Goal: Transaction & Acquisition: Purchase product/service

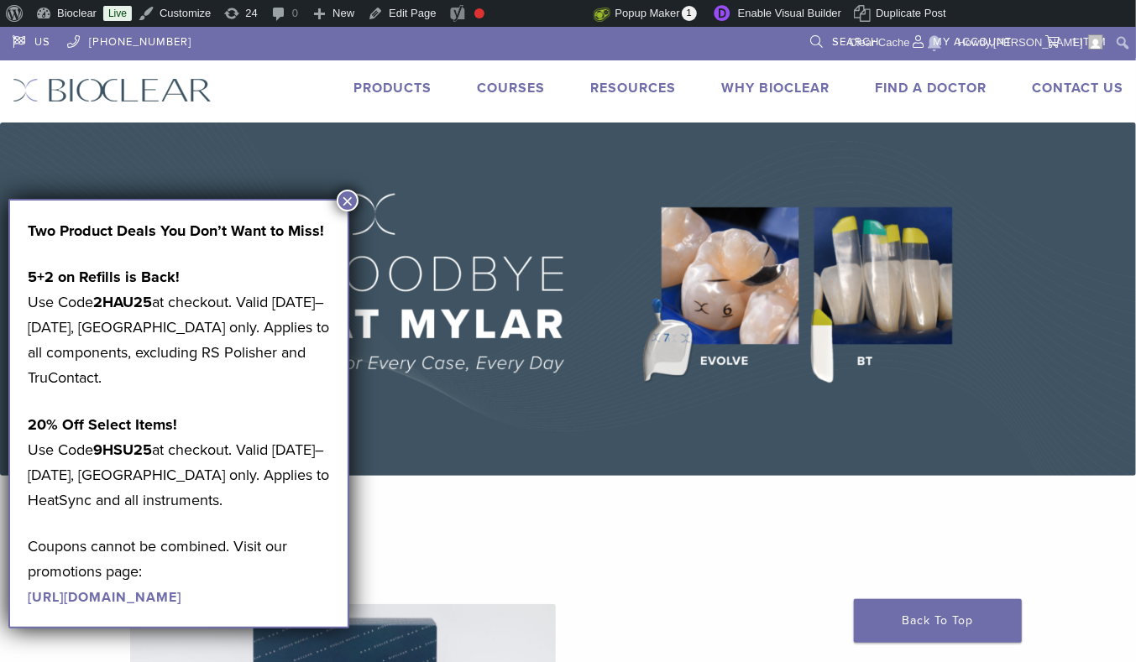
drag, startPoint x: 624, startPoint y: 82, endPoint x: 669, endPoint y: 110, distance: 53.1
click at [669, 110] on div "US 1.855.712.5327 Search My Account 1 item Cart × Rockstar (RS) Polishing Kit 1…" at bounding box center [568, 75] width 1136 height 96
click at [657, 114] on link "Technique Guides, IFU, & SDS" at bounding box center [706, 116] width 224 height 37
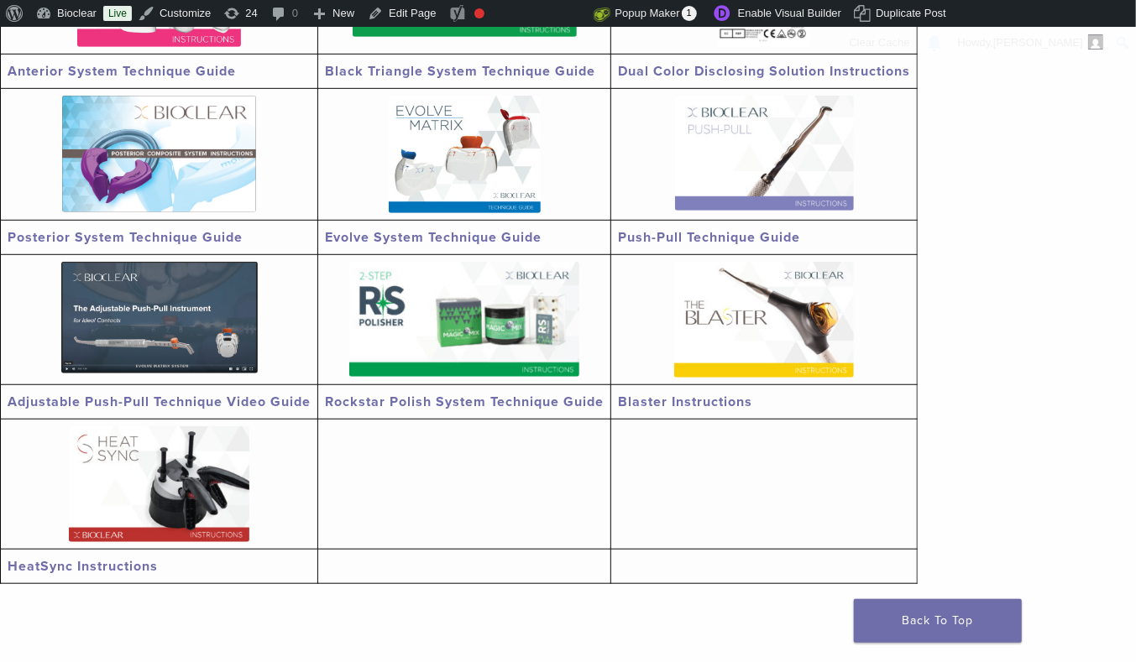
scroll to position [534, 0]
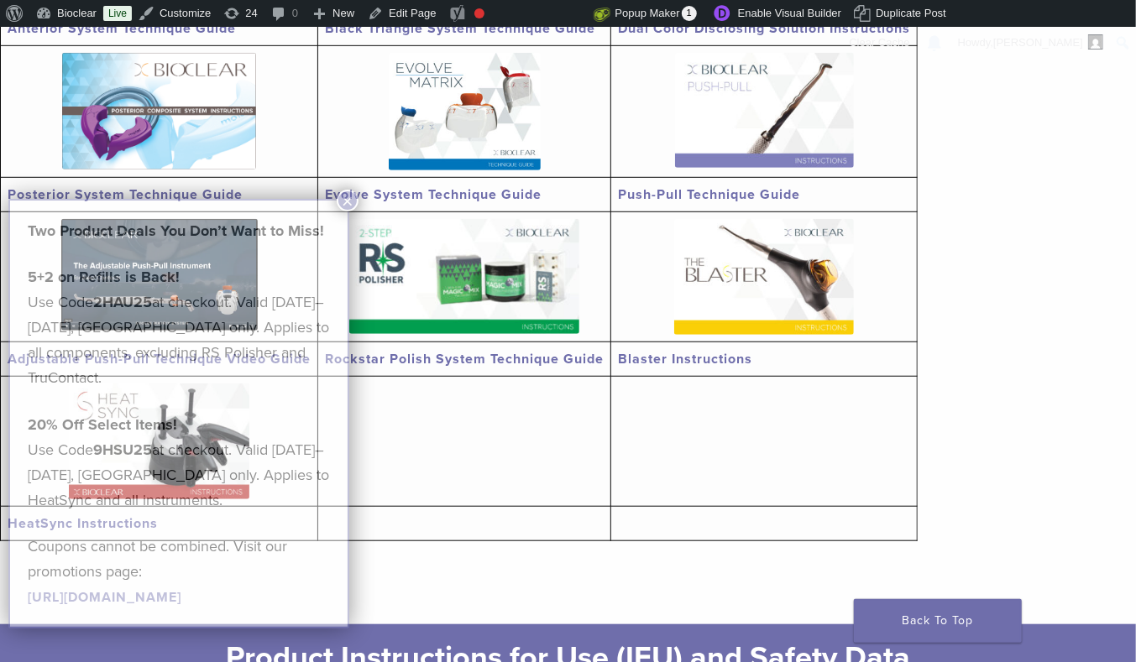
click at [729, 355] on link "Blaster Instructions" at bounding box center [685, 359] width 134 height 17
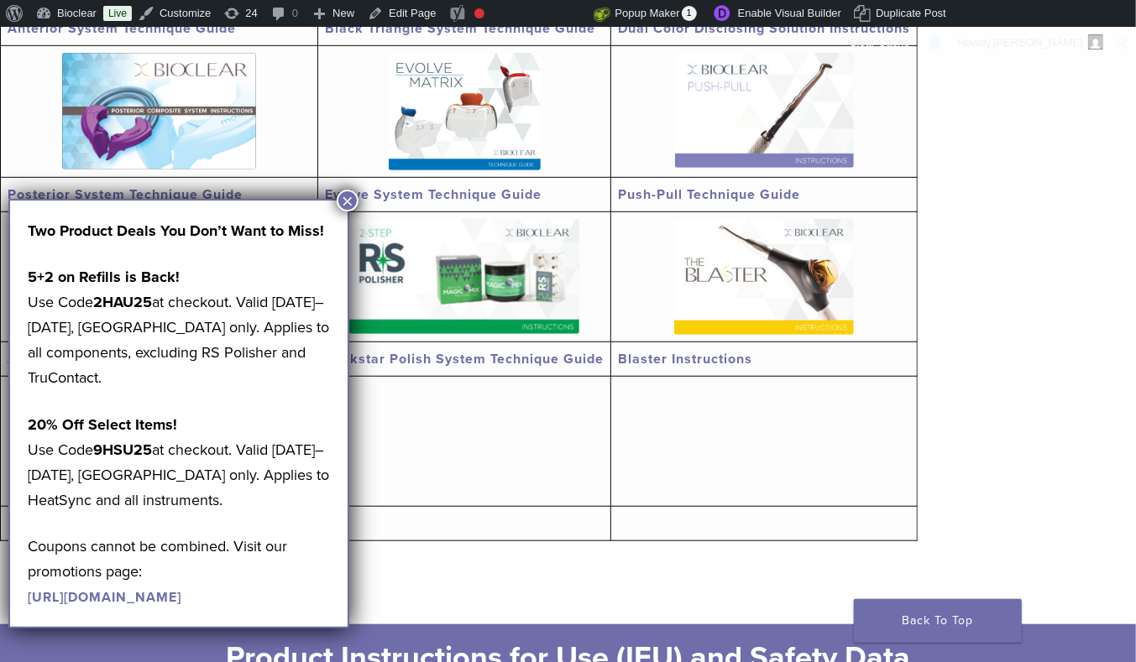
click at [348, 208] on button "×" at bounding box center [348, 201] width 22 height 22
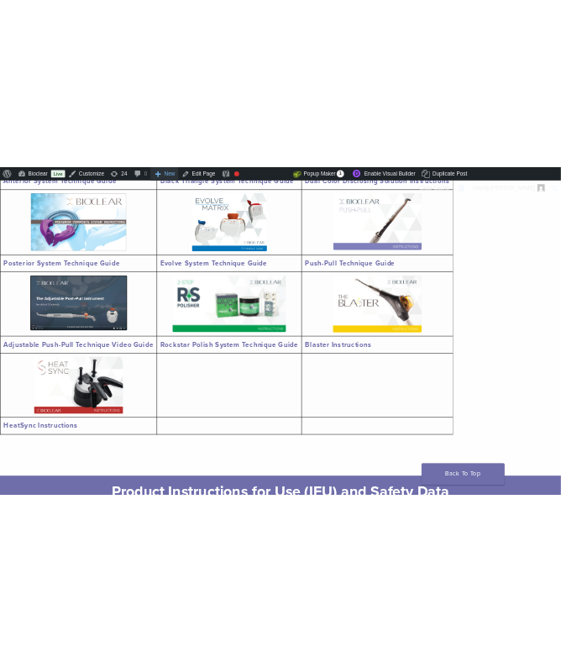
scroll to position [512, 0]
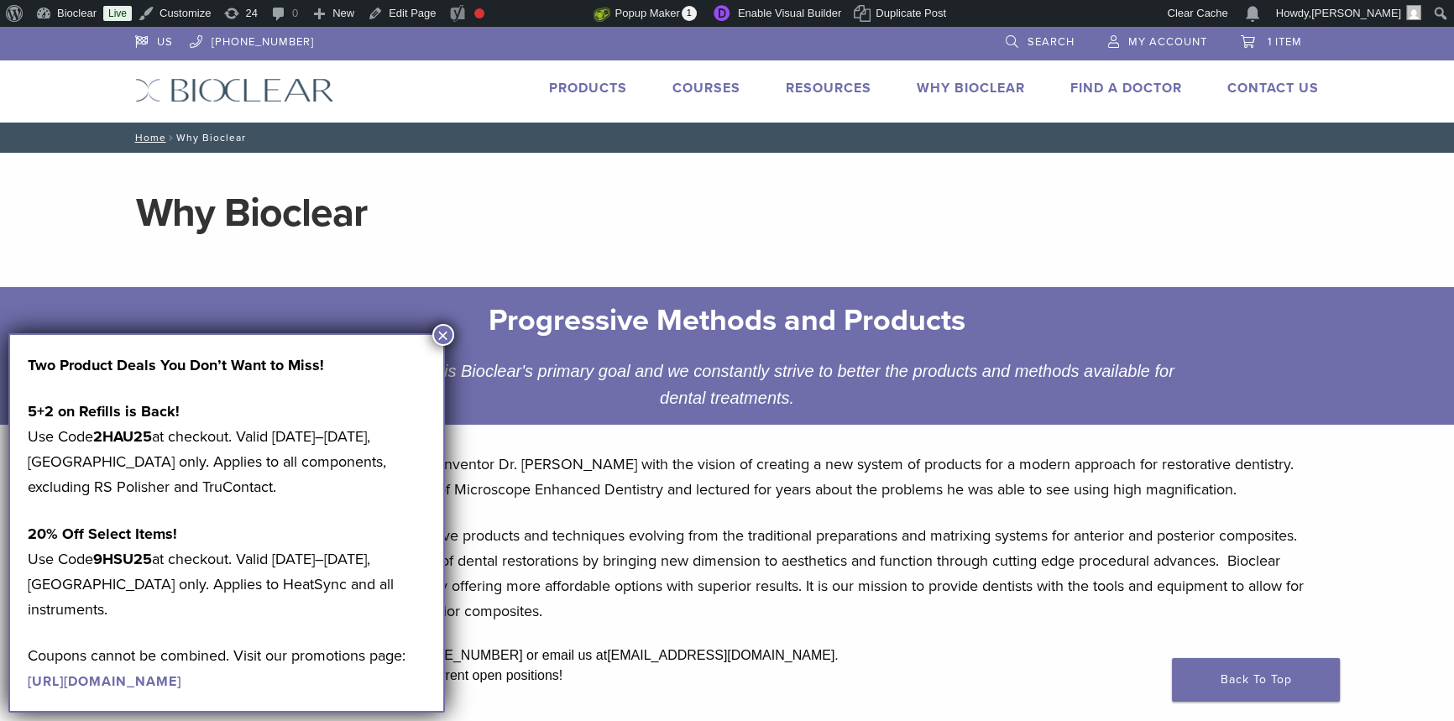
click at [602, 87] on link "Products" at bounding box center [588, 88] width 78 height 17
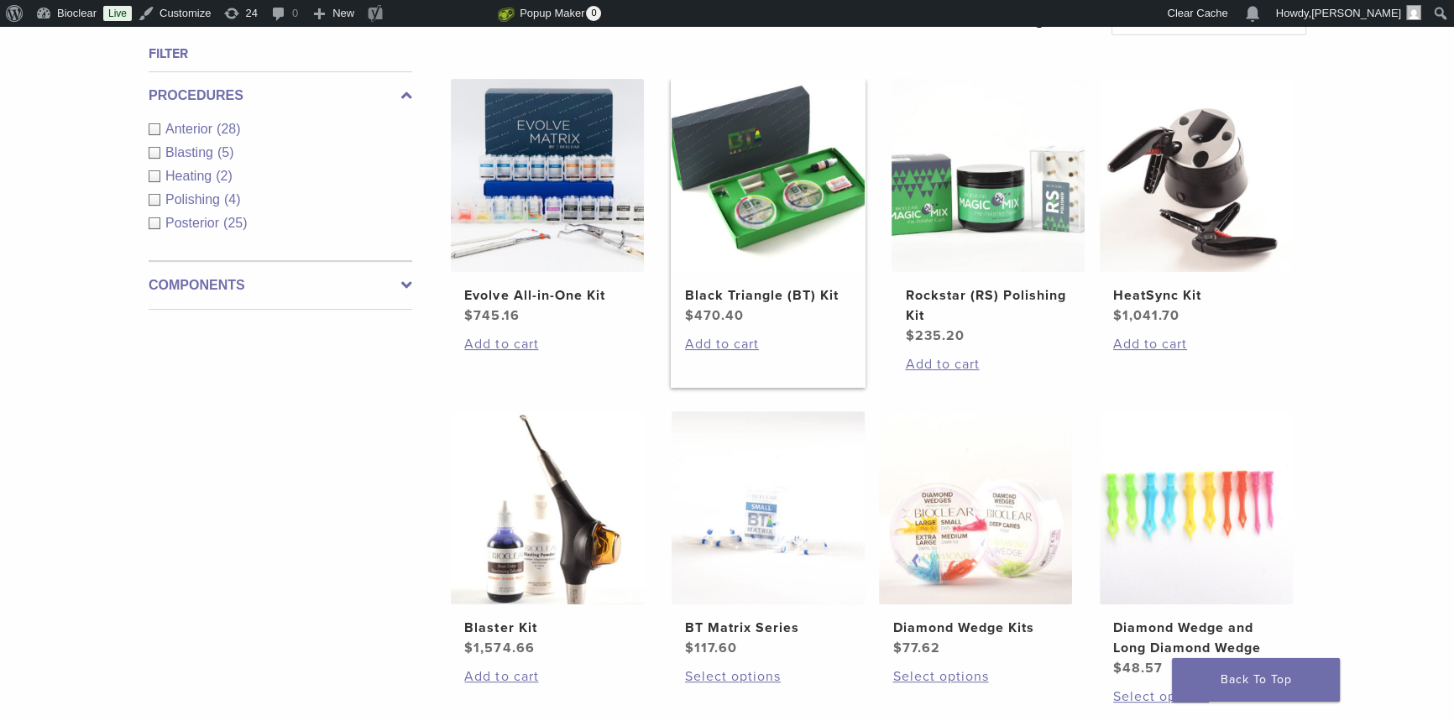
scroll to position [763, 0]
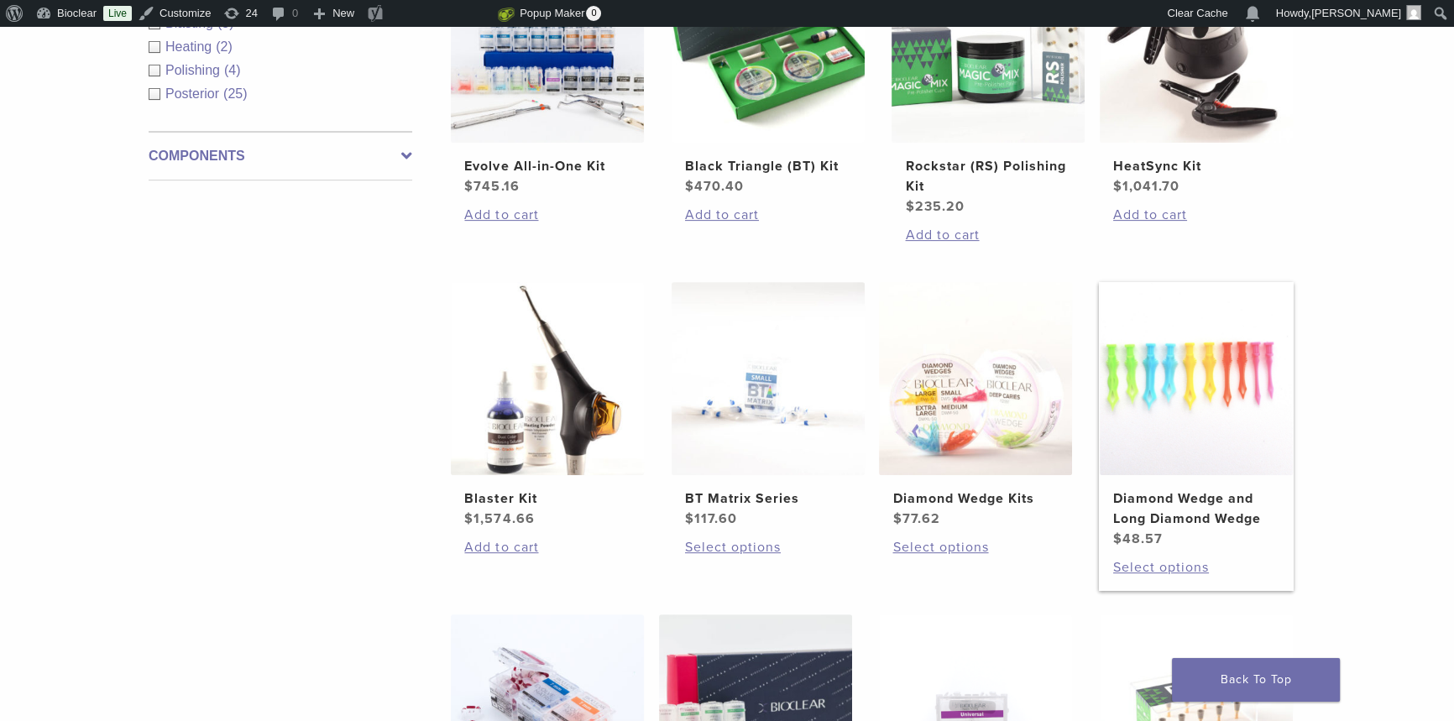
click at [1201, 487] on link "Diamond Wedge and Long Diamond Wedge $ 48.57" at bounding box center [1197, 415] width 196 height 267
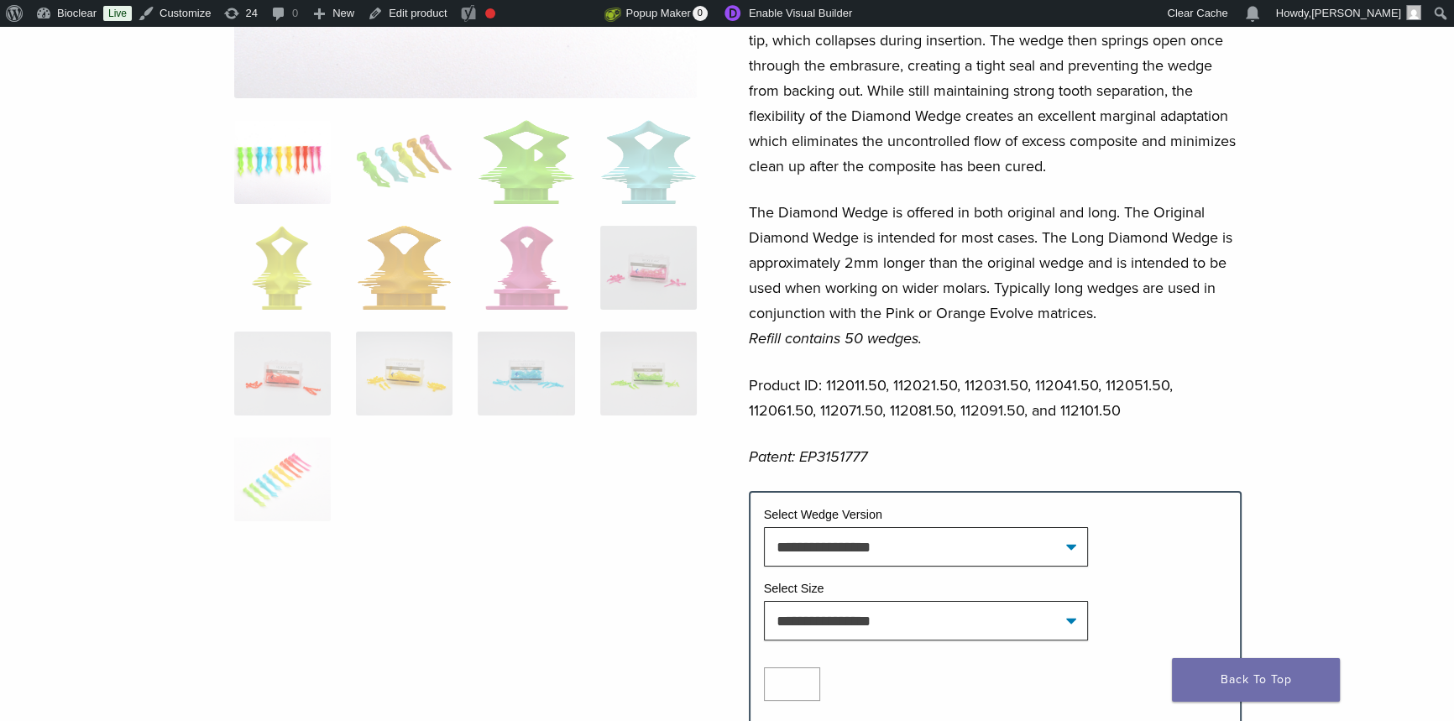
scroll to position [381, 0]
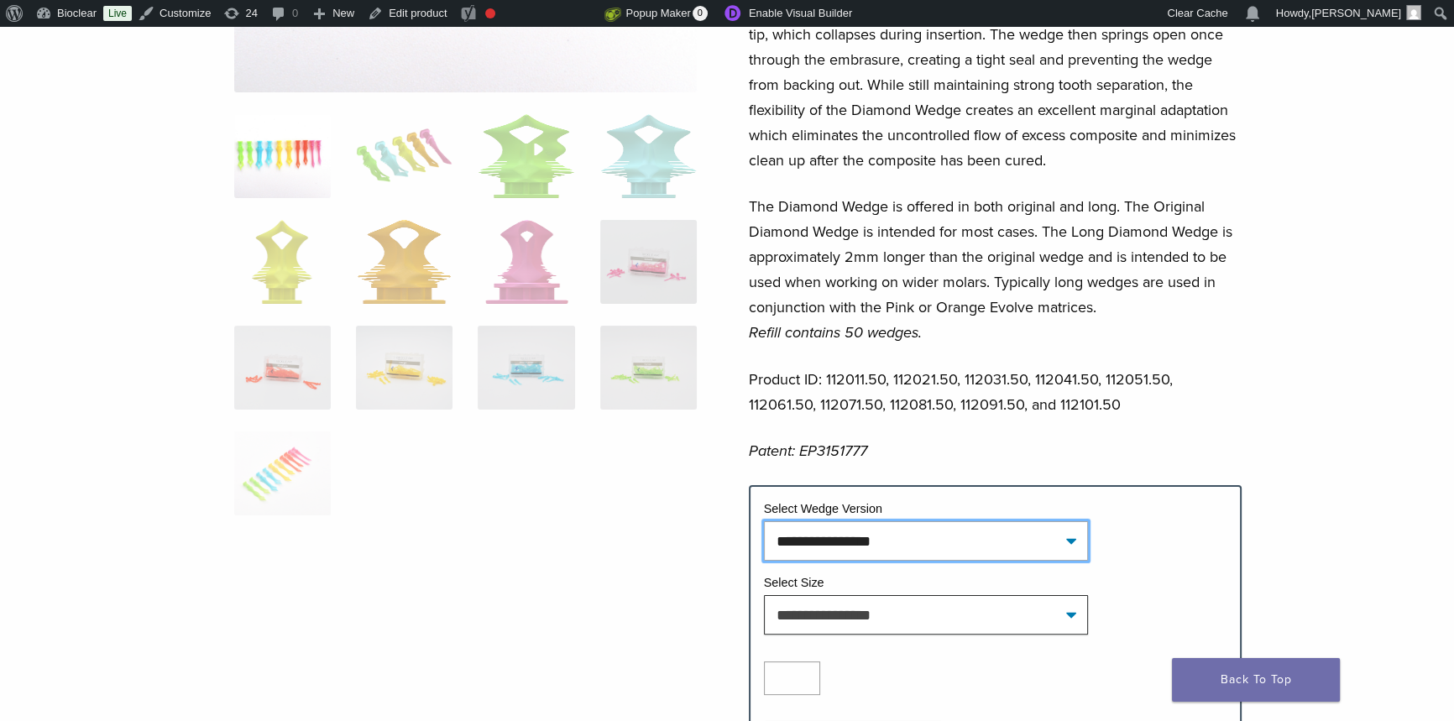
click at [996, 542] on select "**********" at bounding box center [926, 540] width 324 height 39
click at [1123, 528] on span "**********" at bounding box center [995, 540] width 463 height 39
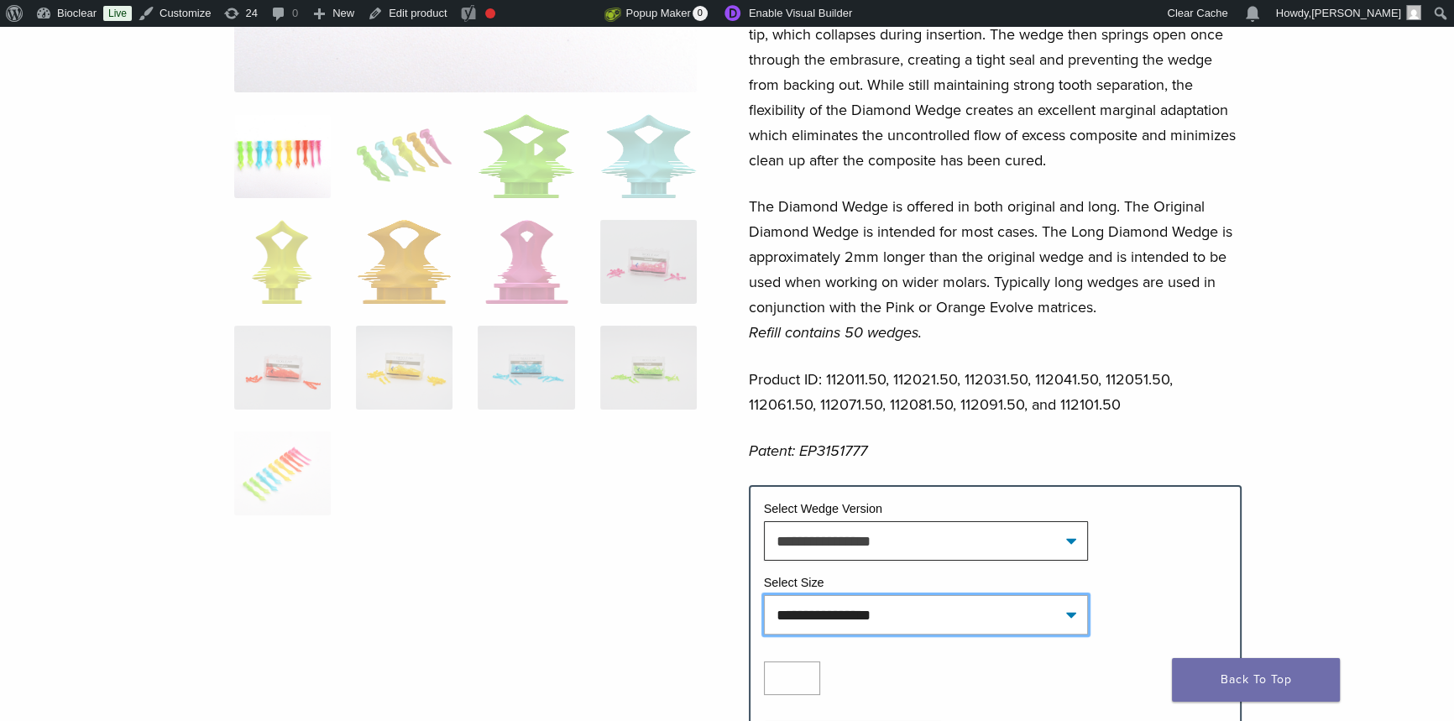
click at [1032, 620] on select "**********" at bounding box center [926, 614] width 324 height 39
click at [1143, 530] on span "**********" at bounding box center [995, 540] width 463 height 39
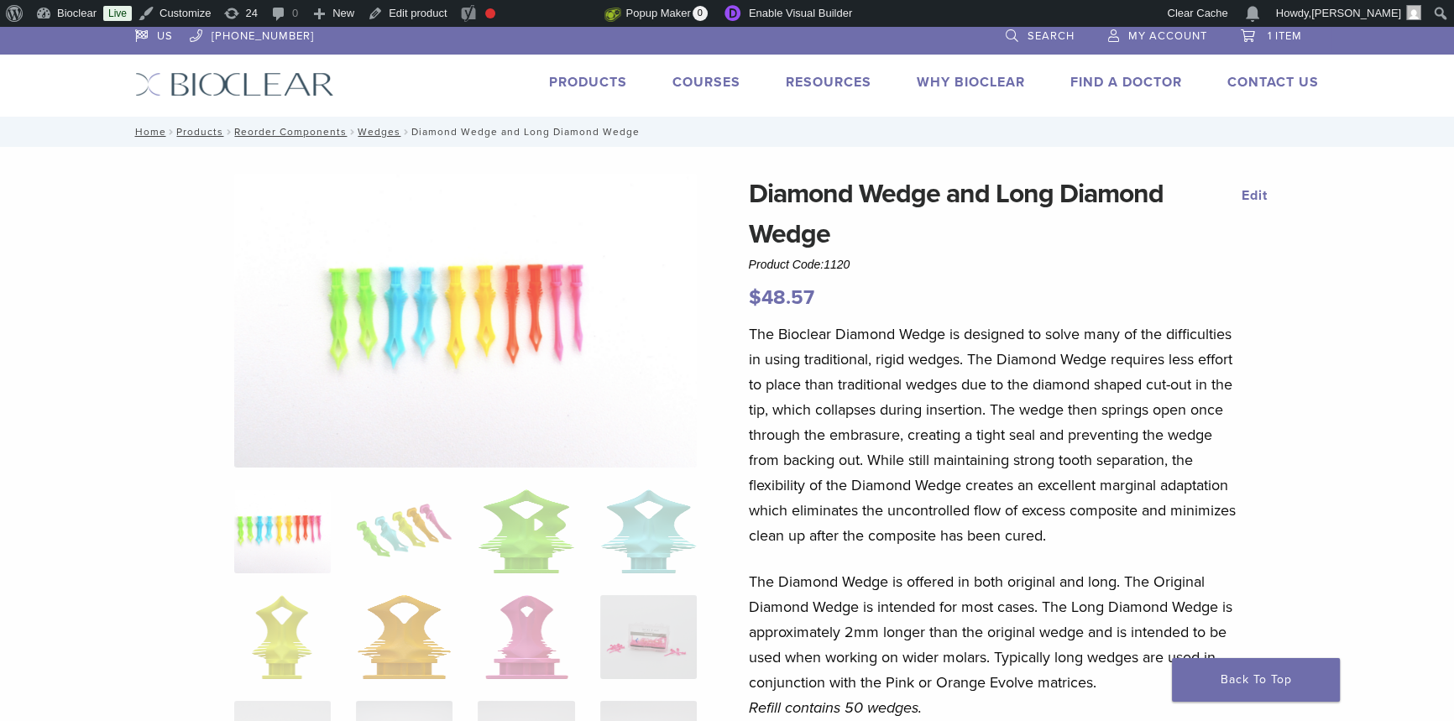
scroll to position [610, 0]
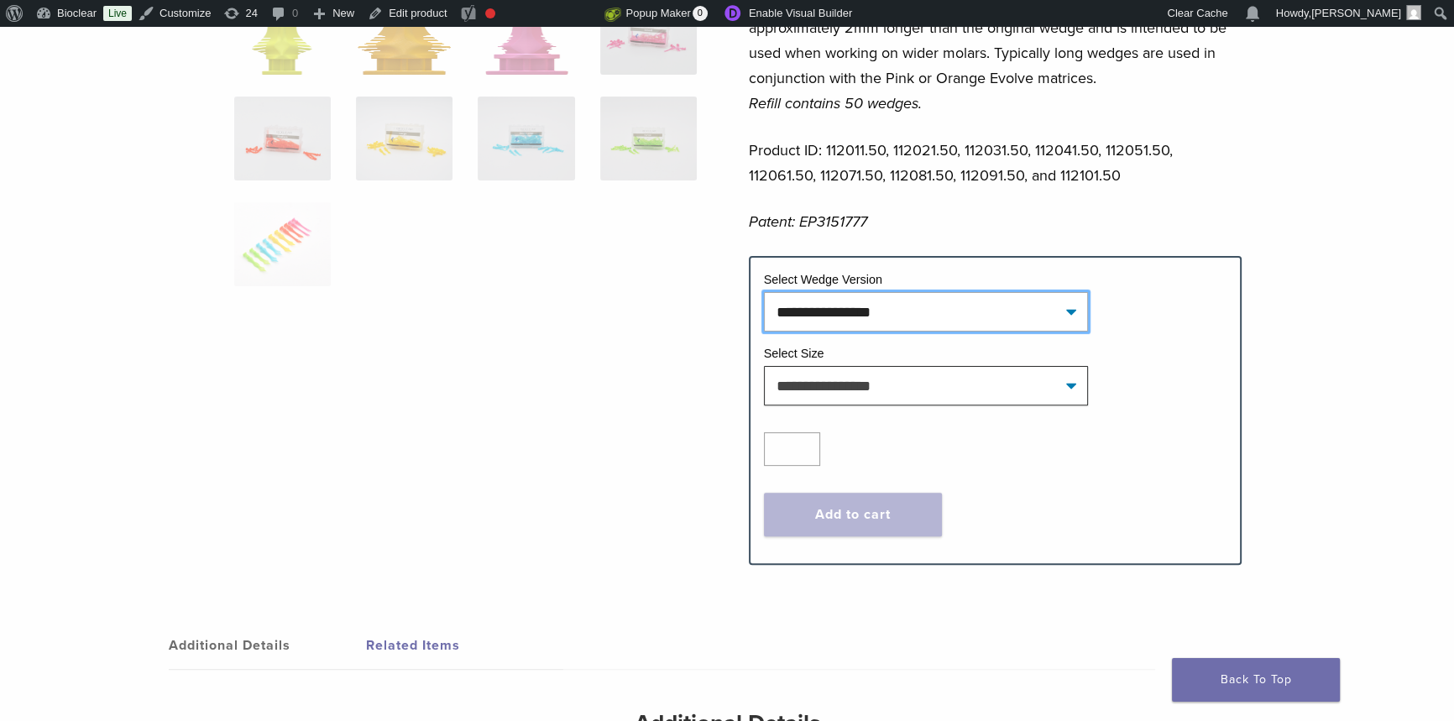
click at [970, 316] on select "**********" at bounding box center [926, 311] width 324 height 39
click at [1115, 355] on td "Select Size" at bounding box center [995, 356] width 463 height 22
click at [955, 312] on select "**********" at bounding box center [926, 311] width 324 height 39
click at [1108, 441] on div "Quantity Quantity *" at bounding box center [995, 449] width 463 height 34
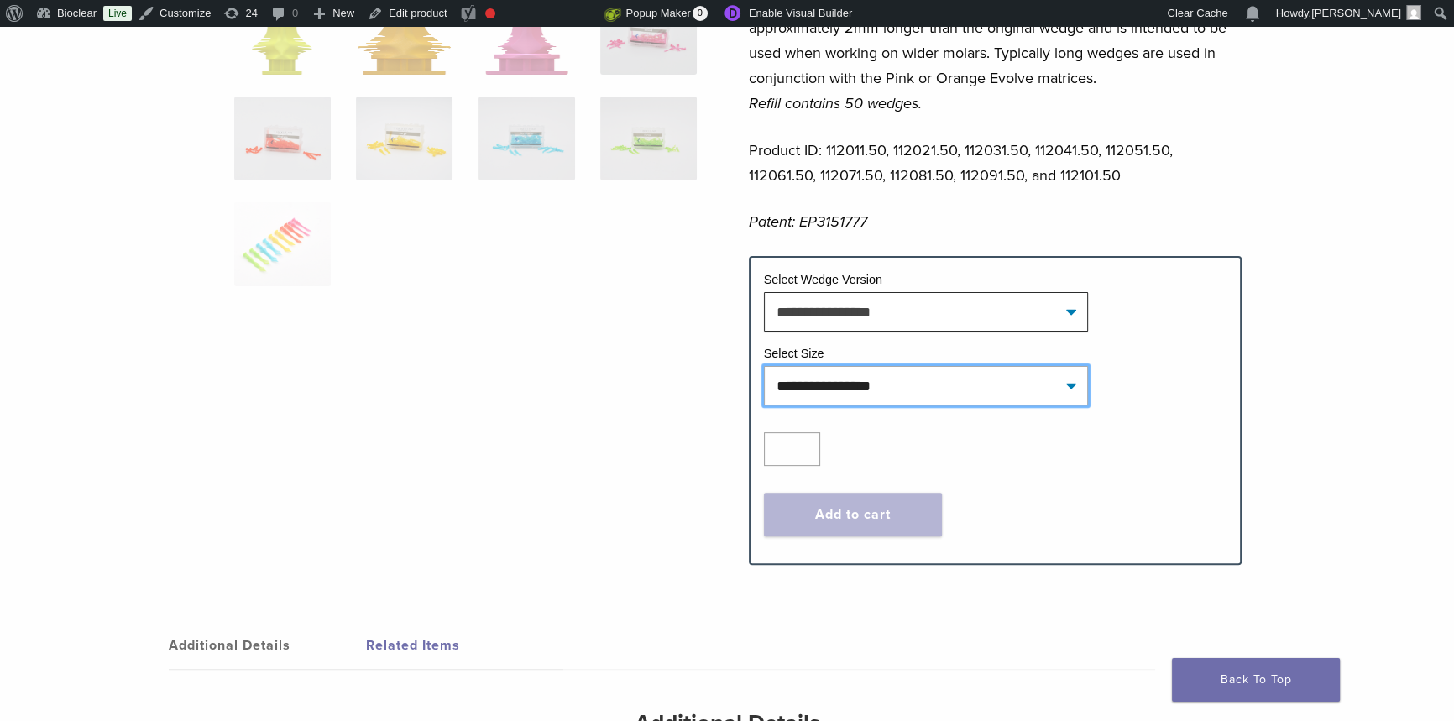
click at [1002, 394] on select "**********" at bounding box center [926, 385] width 324 height 39
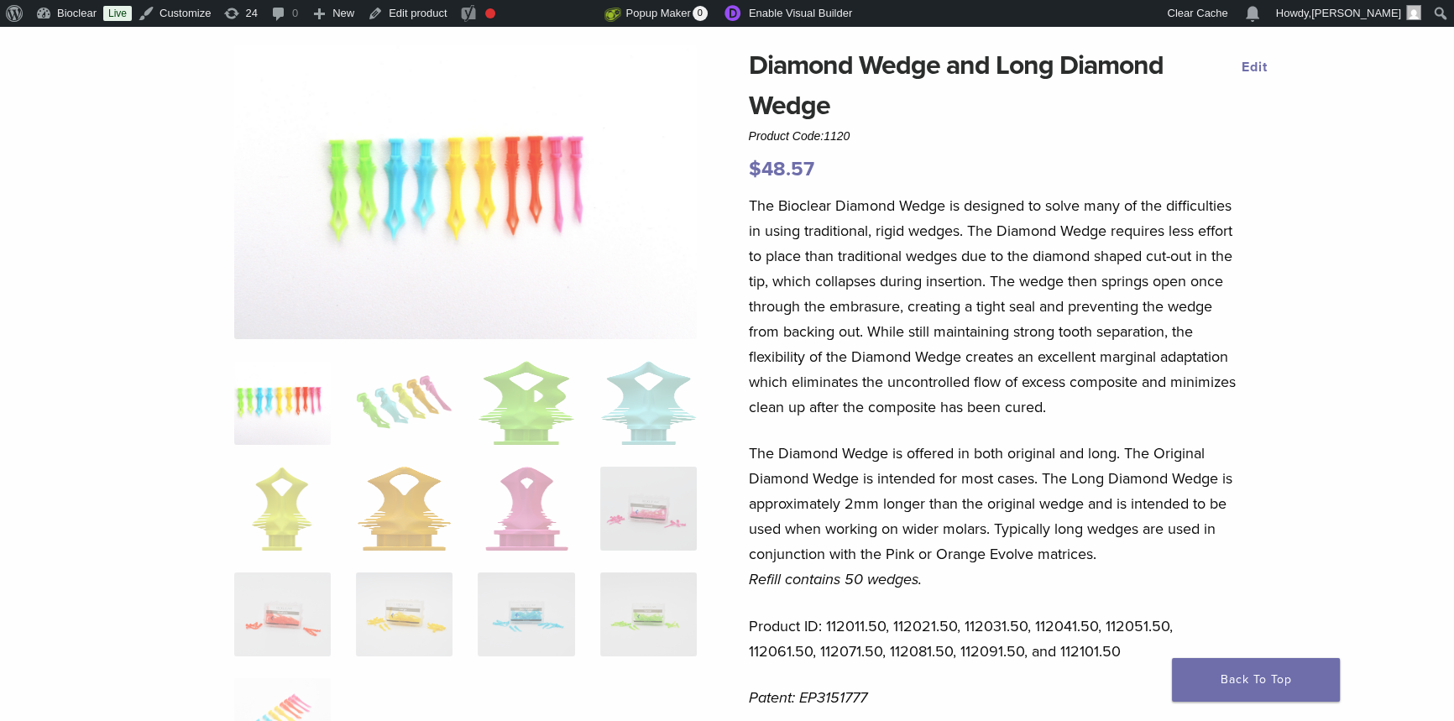
scroll to position [0, 0]
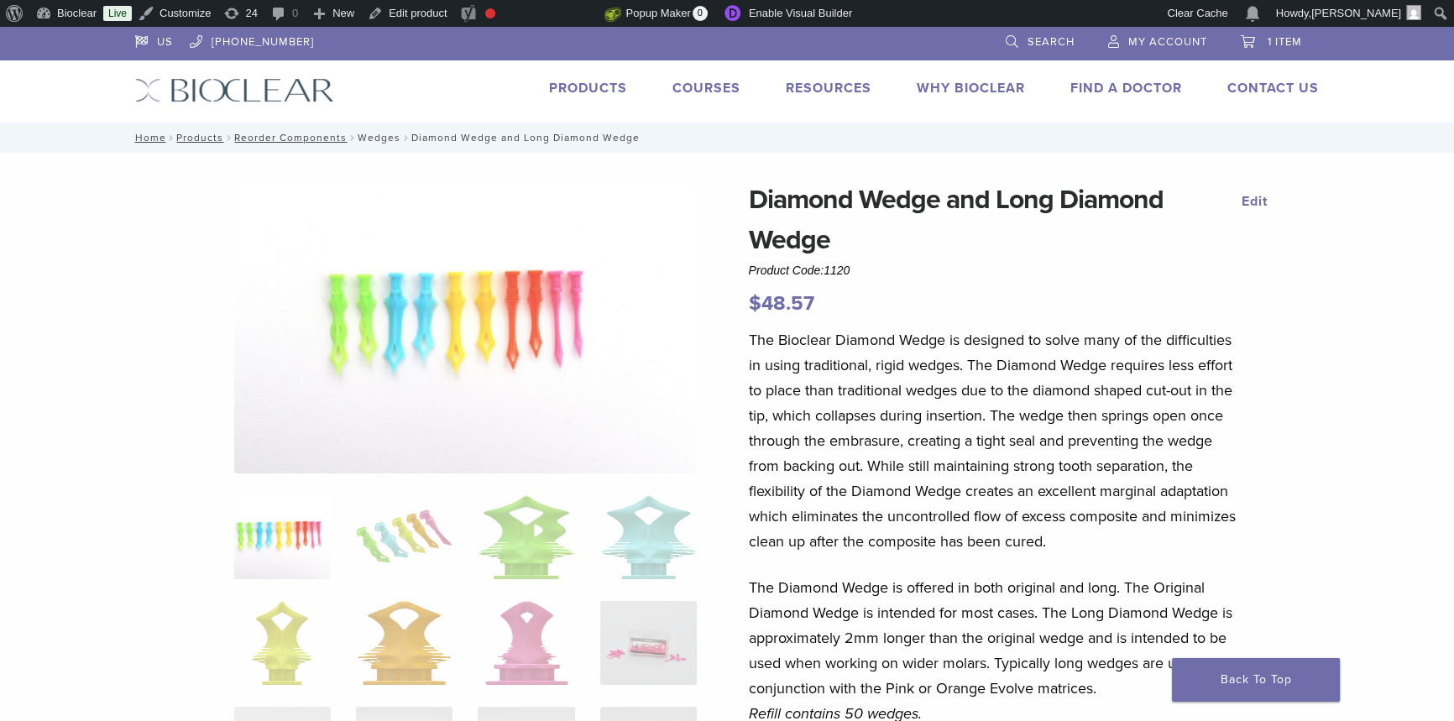
click at [377, 135] on link "Wedges" at bounding box center [379, 138] width 43 height 12
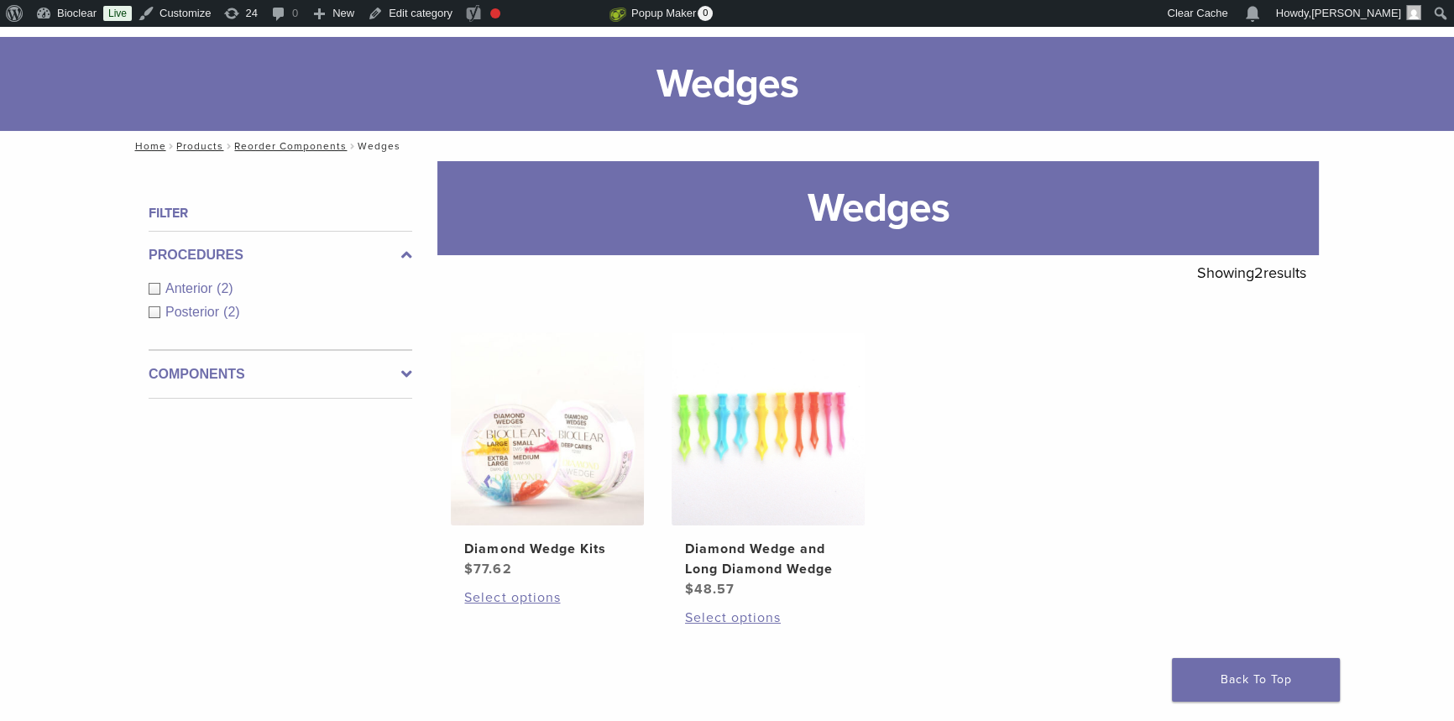
scroll to position [152, 0]
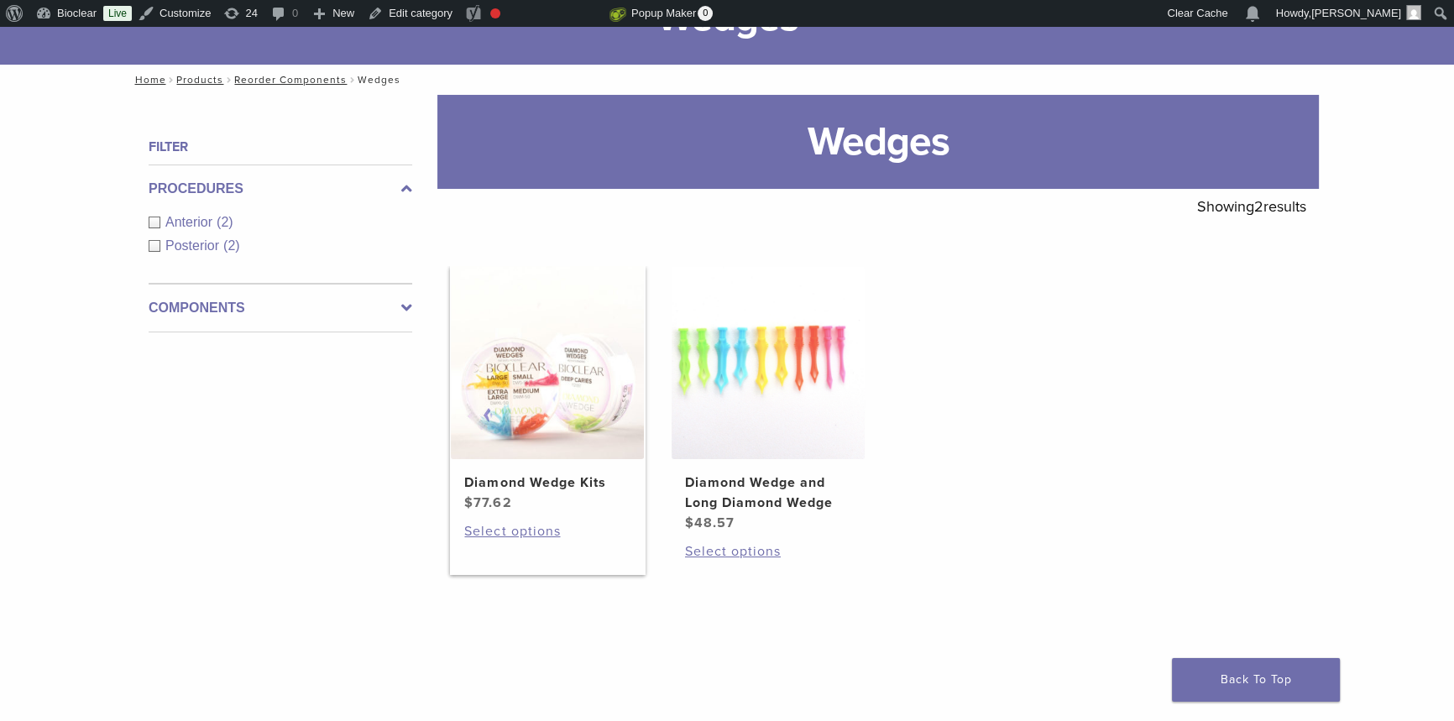
click at [543, 480] on h2 "Diamond Wedge Kits" at bounding box center [547, 483] width 166 height 20
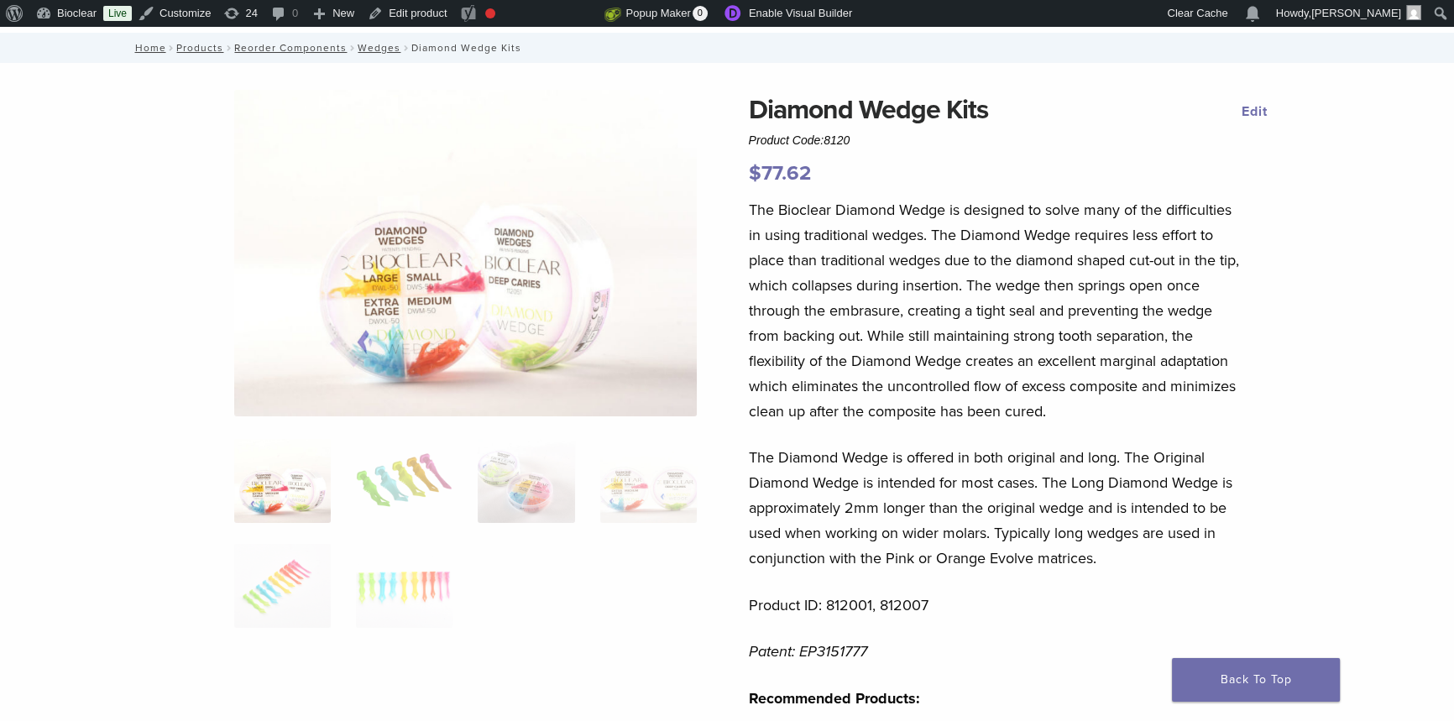
scroll to position [305, 0]
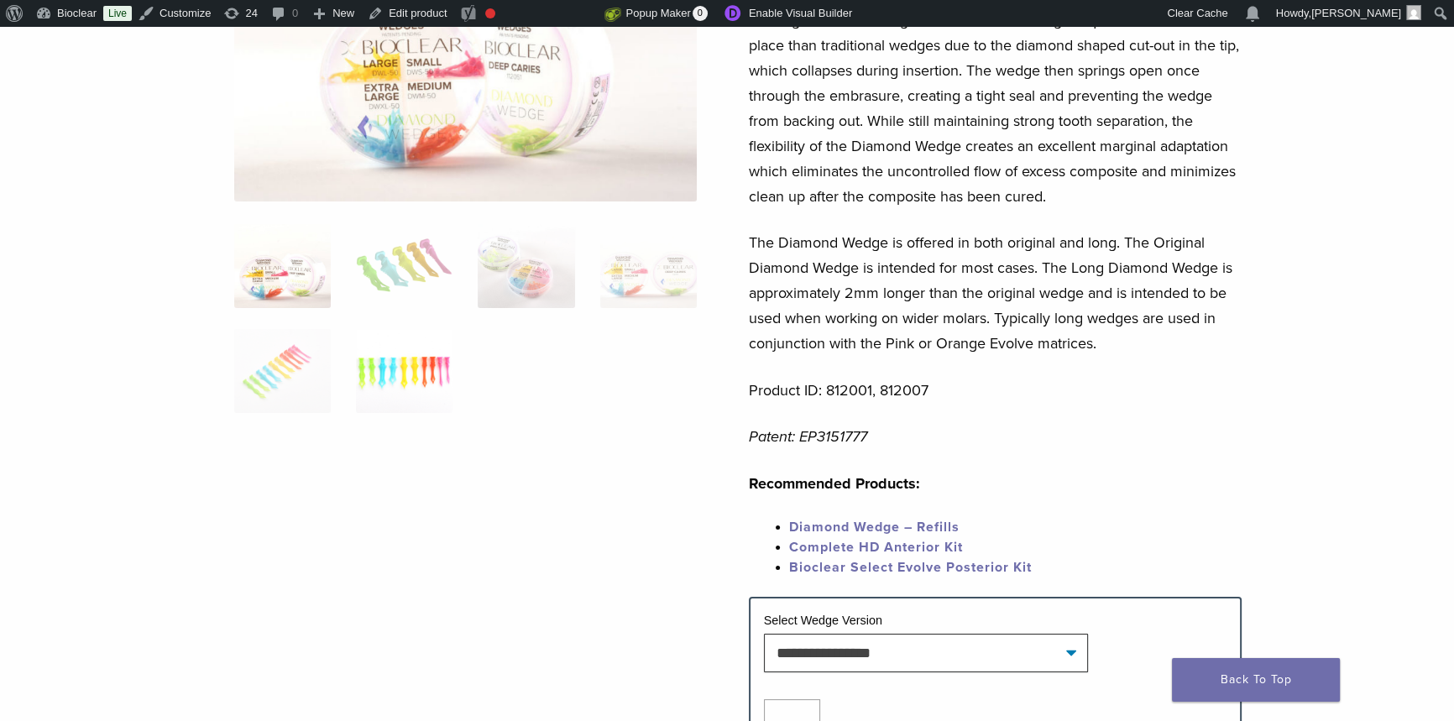
click at [416, 385] on img at bounding box center [404, 371] width 97 height 84
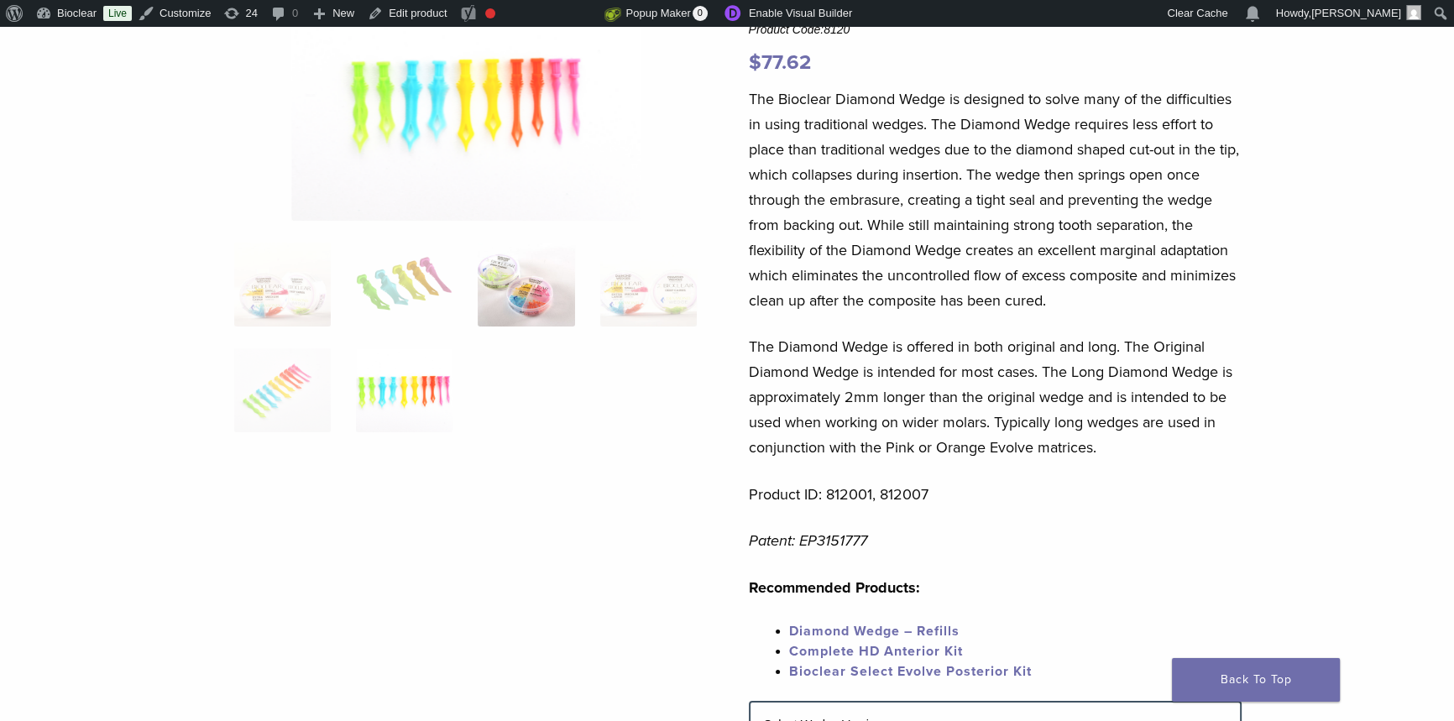
scroll to position [0, 0]
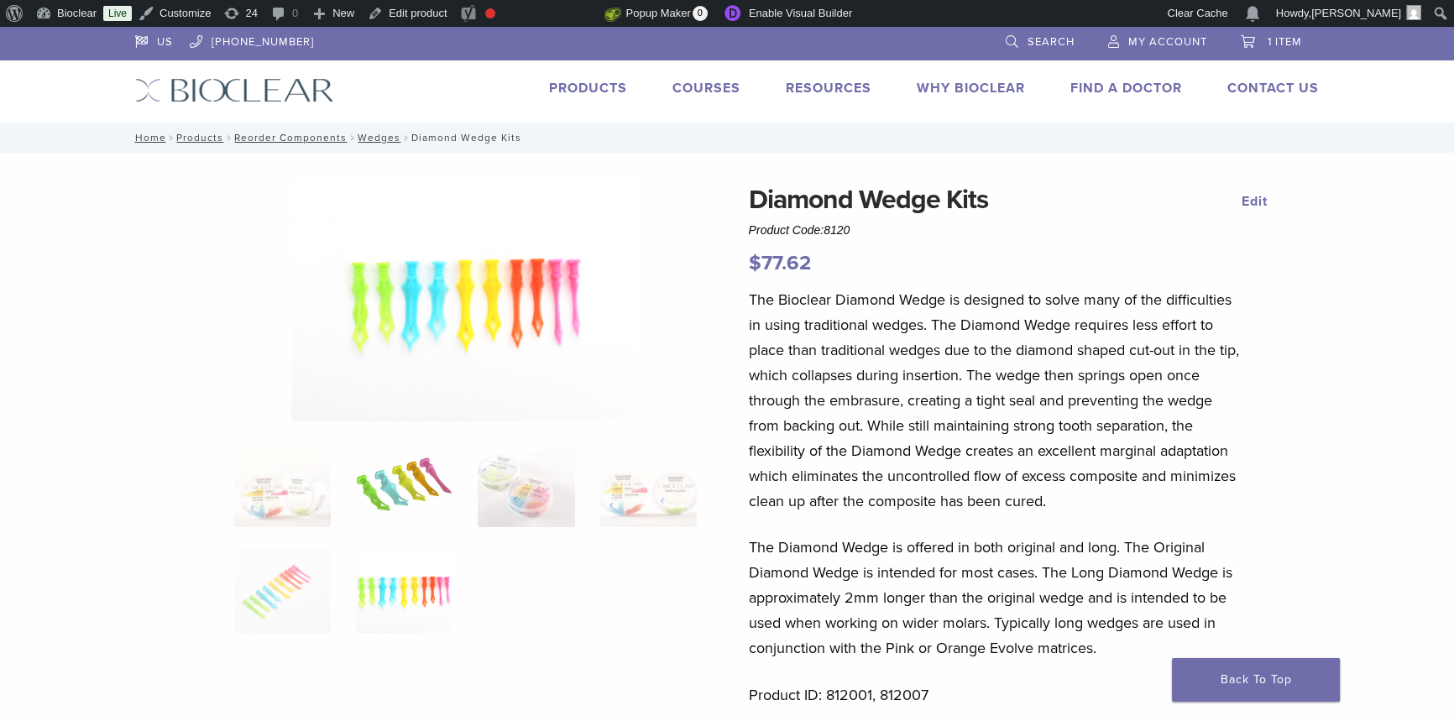
click at [429, 487] on img at bounding box center [404, 485] width 97 height 84
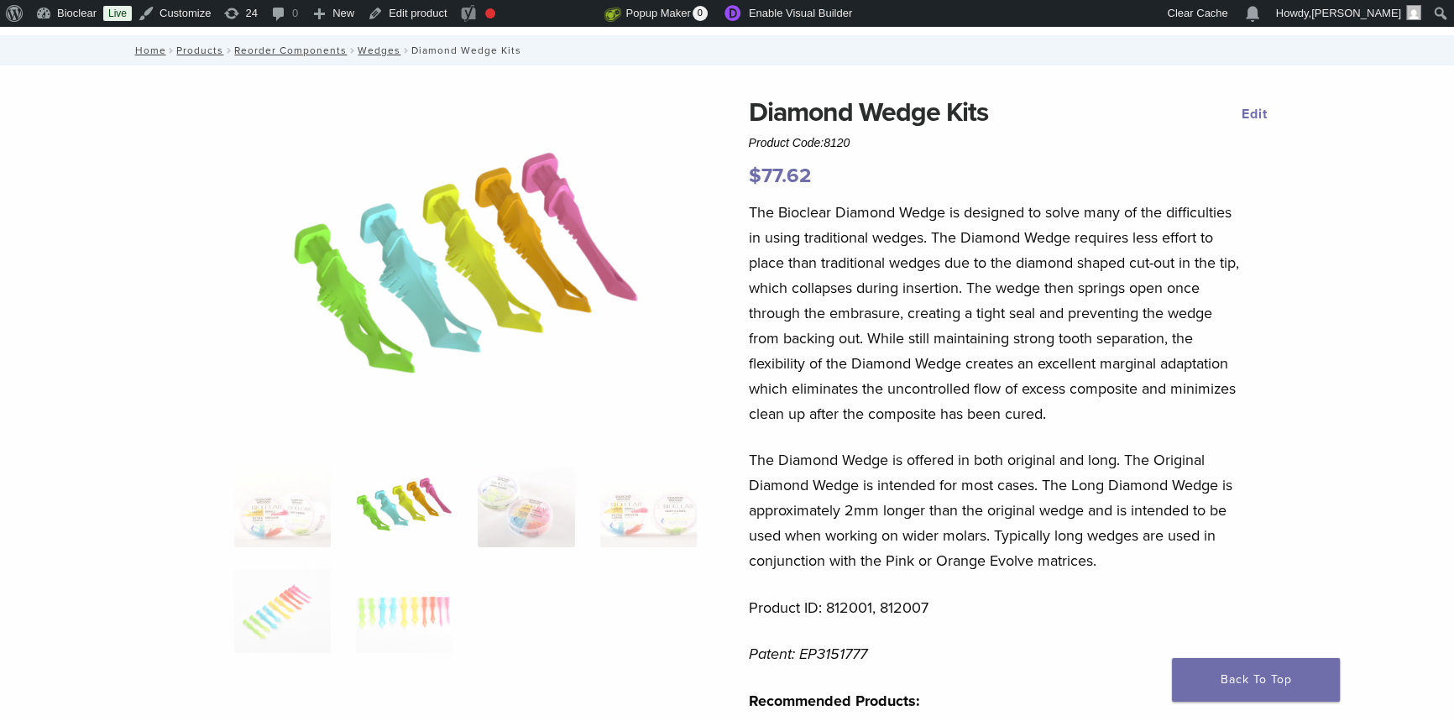
scroll to position [305, 0]
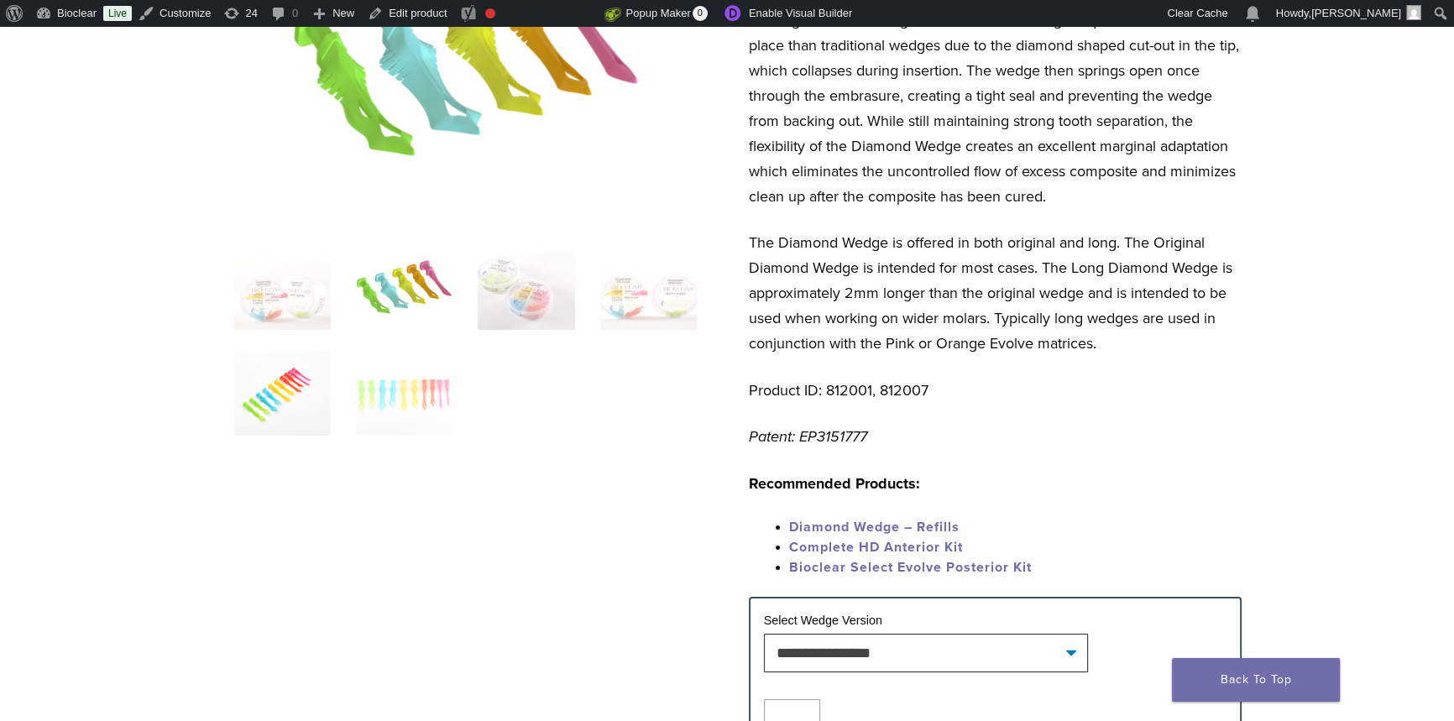
click at [303, 412] on img at bounding box center [282, 394] width 97 height 84
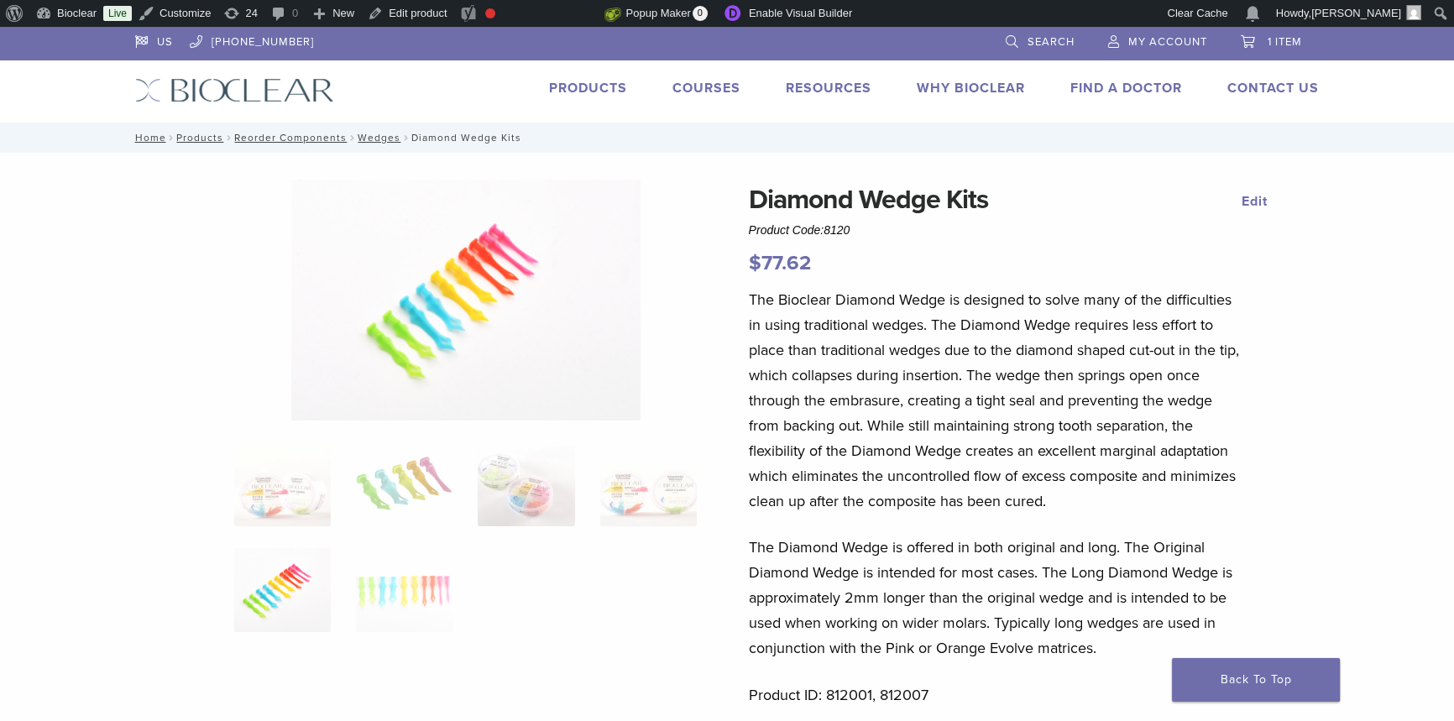
scroll to position [0, 0]
click at [586, 89] on link "Products" at bounding box center [588, 88] width 78 height 17
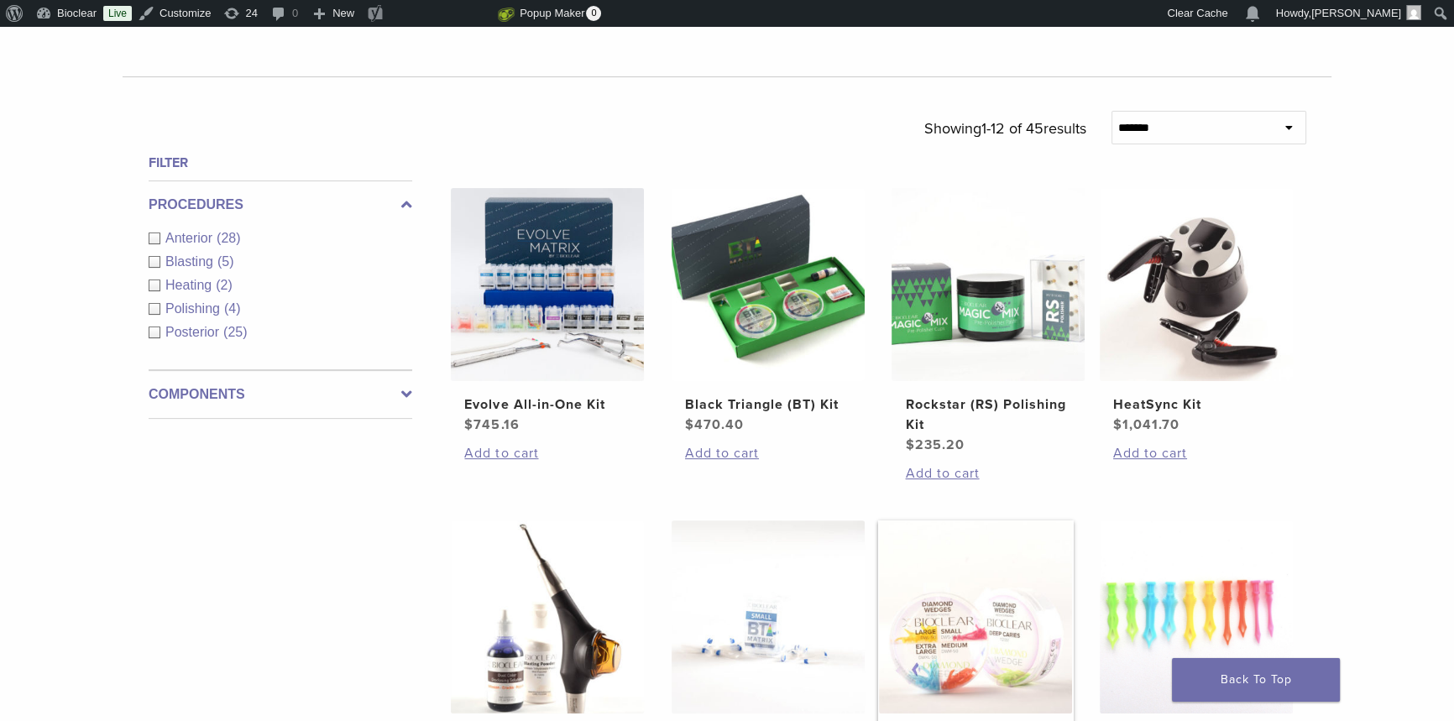
scroll to position [840, 0]
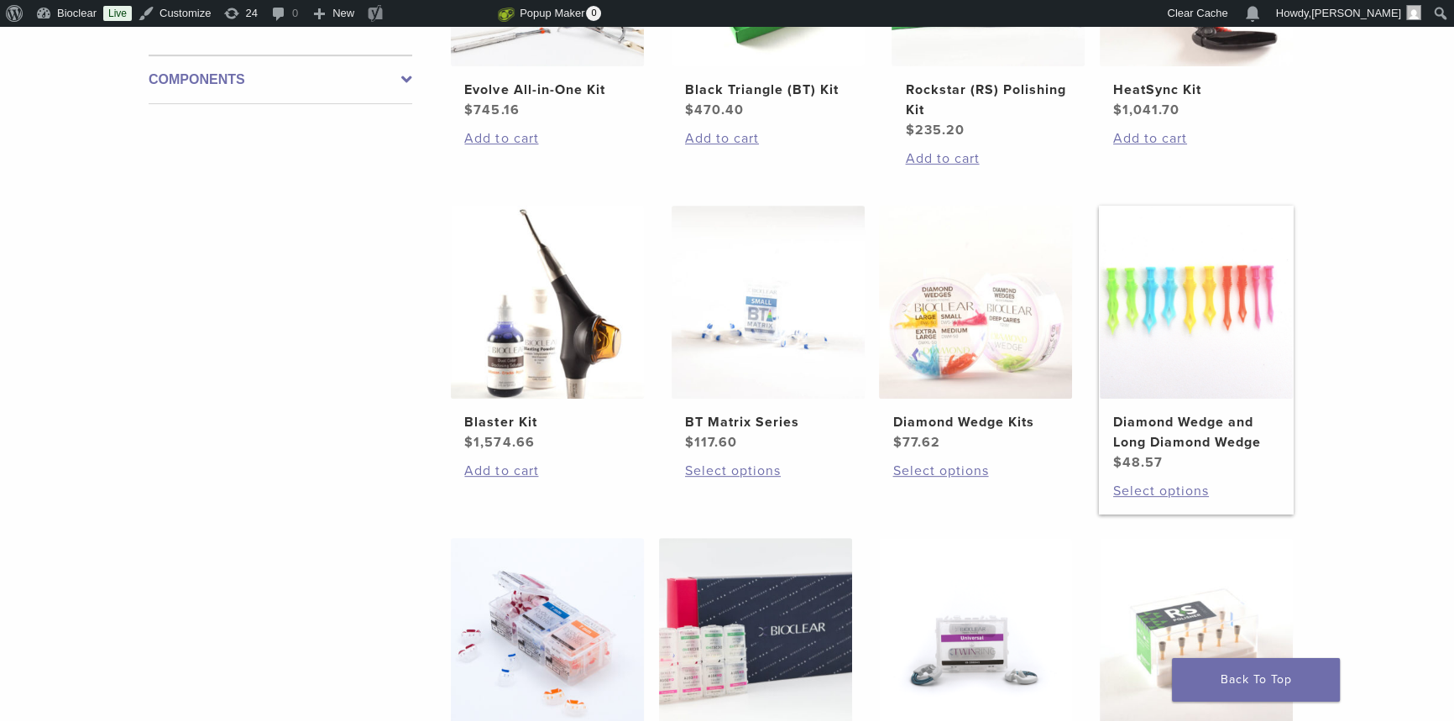
click at [1198, 442] on h2 "Diamond Wedge and Long Diamond Wedge" at bounding box center [1196, 432] width 166 height 40
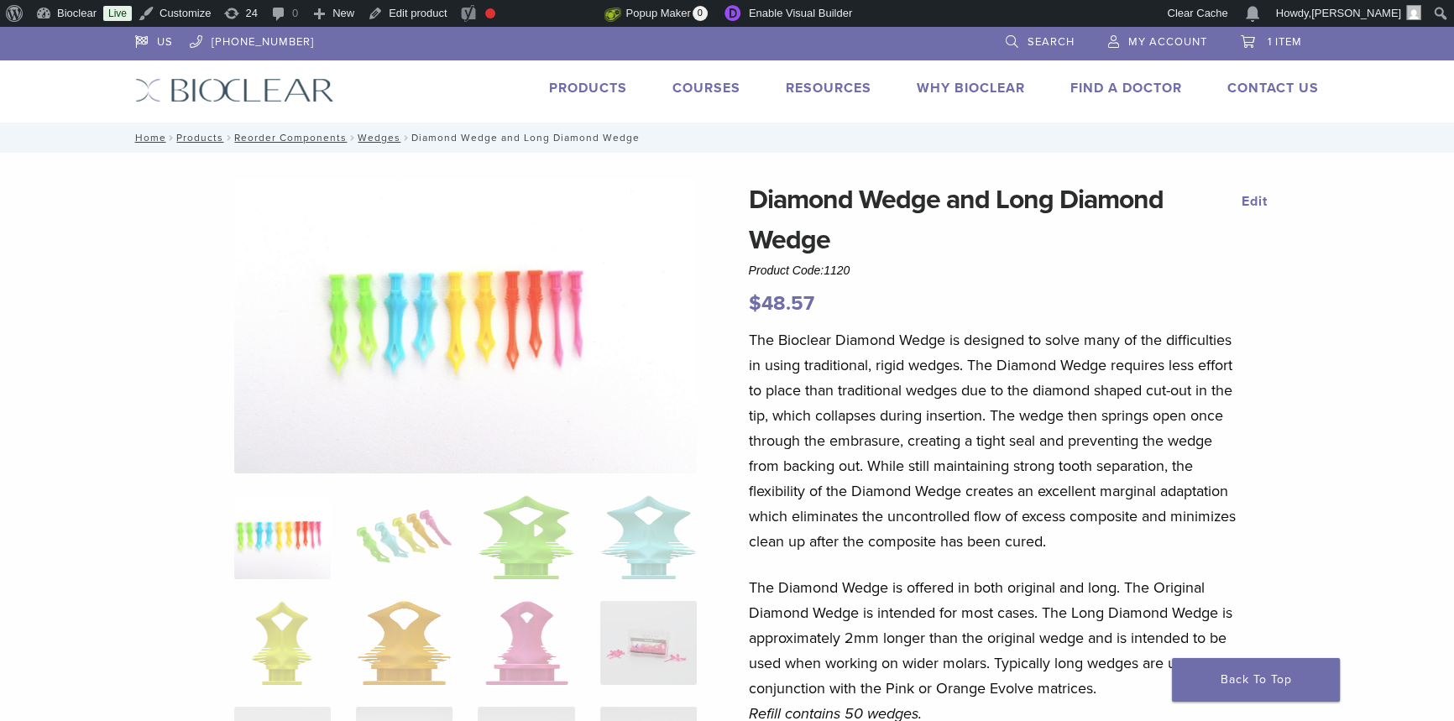
scroll to position [305, 0]
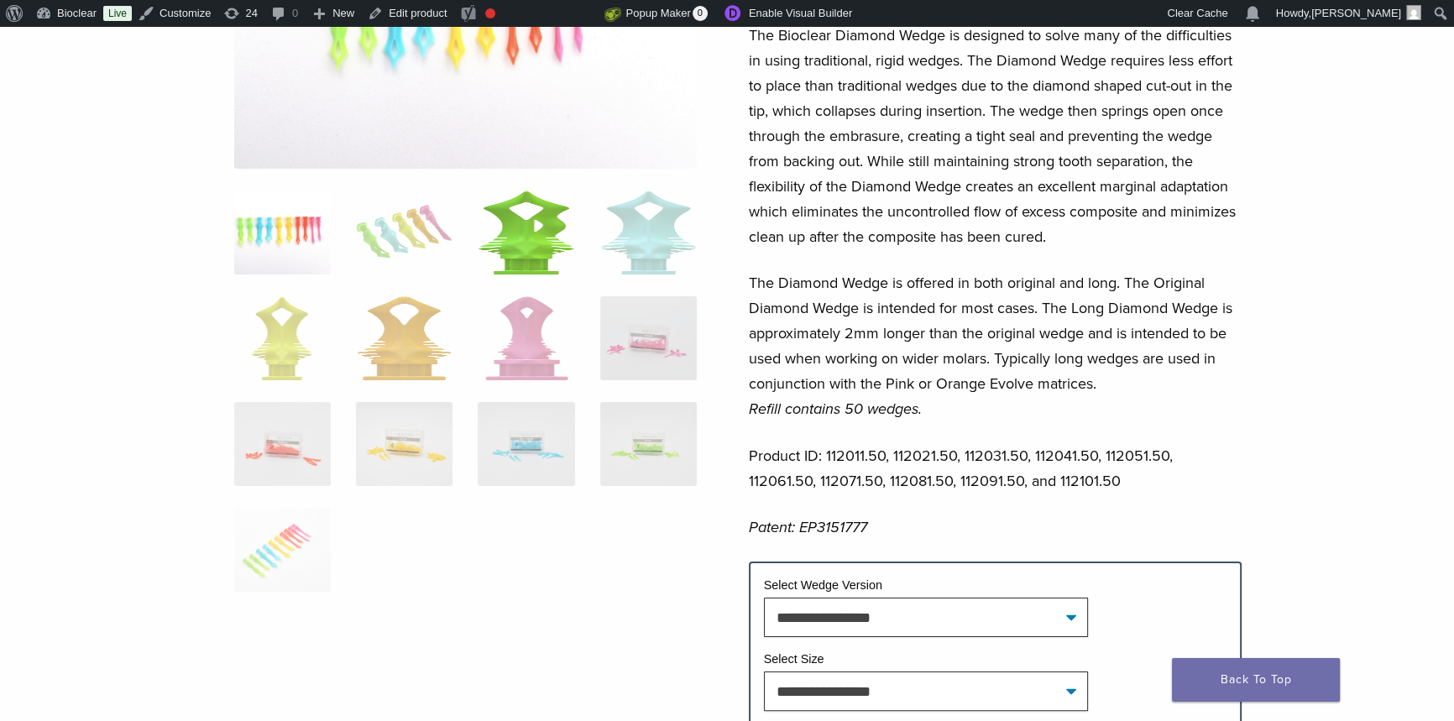
click at [512, 238] on img at bounding box center [526, 233] width 97 height 84
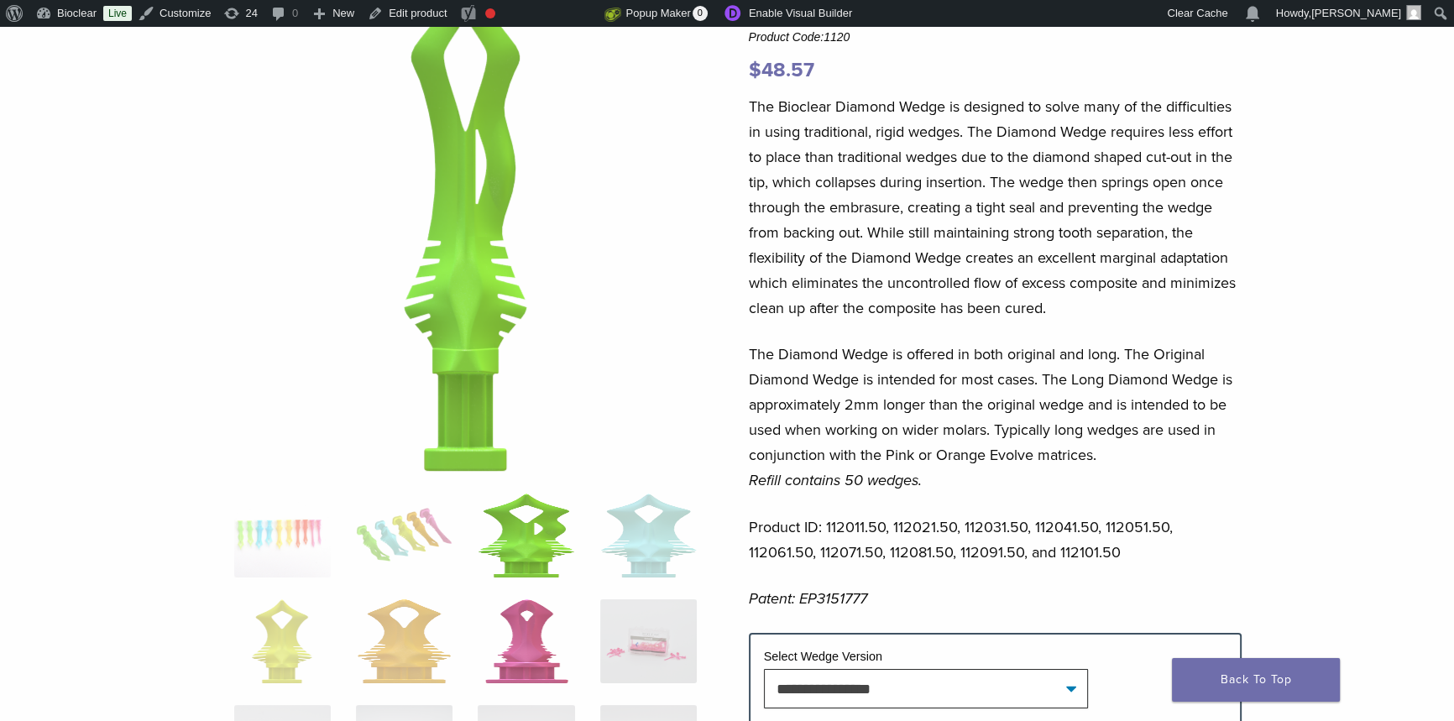
scroll to position [381, 0]
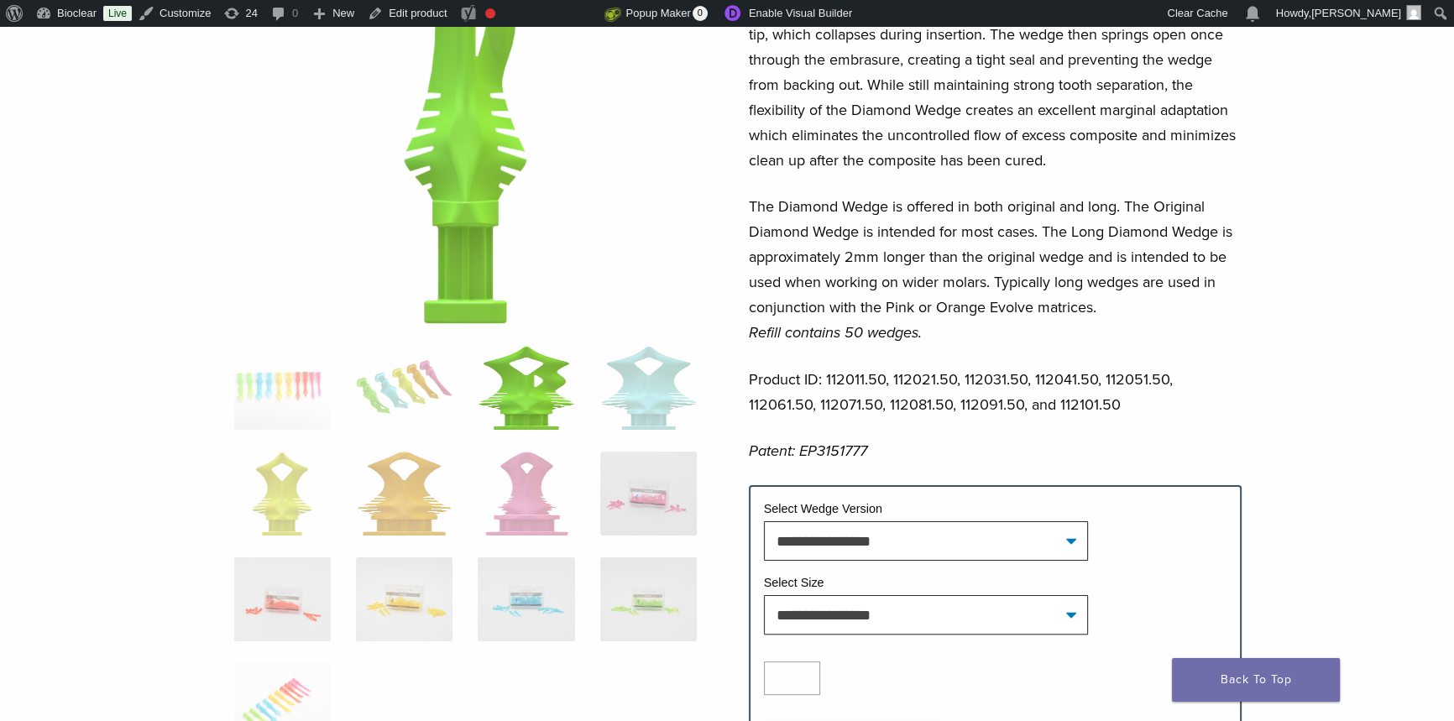
click at [566, 425] on img at bounding box center [526, 388] width 97 height 84
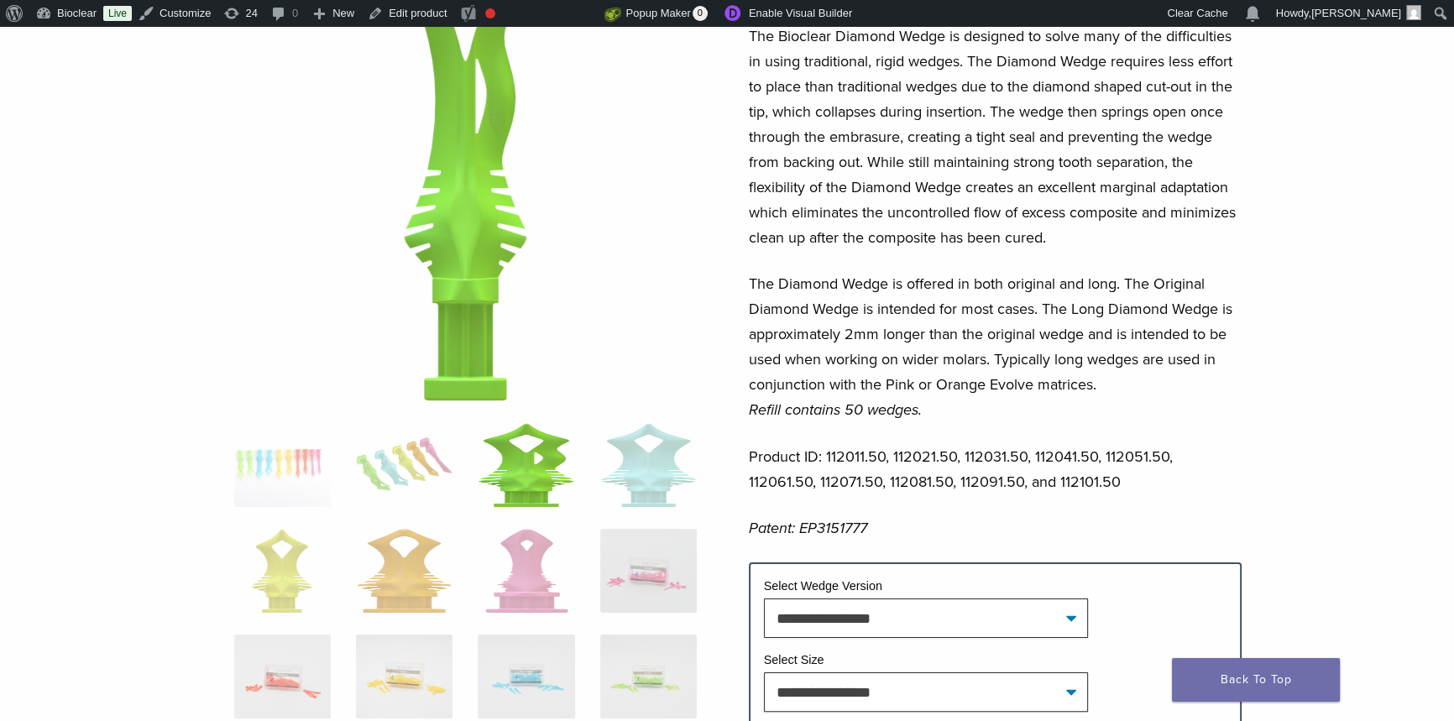
scroll to position [212, 0]
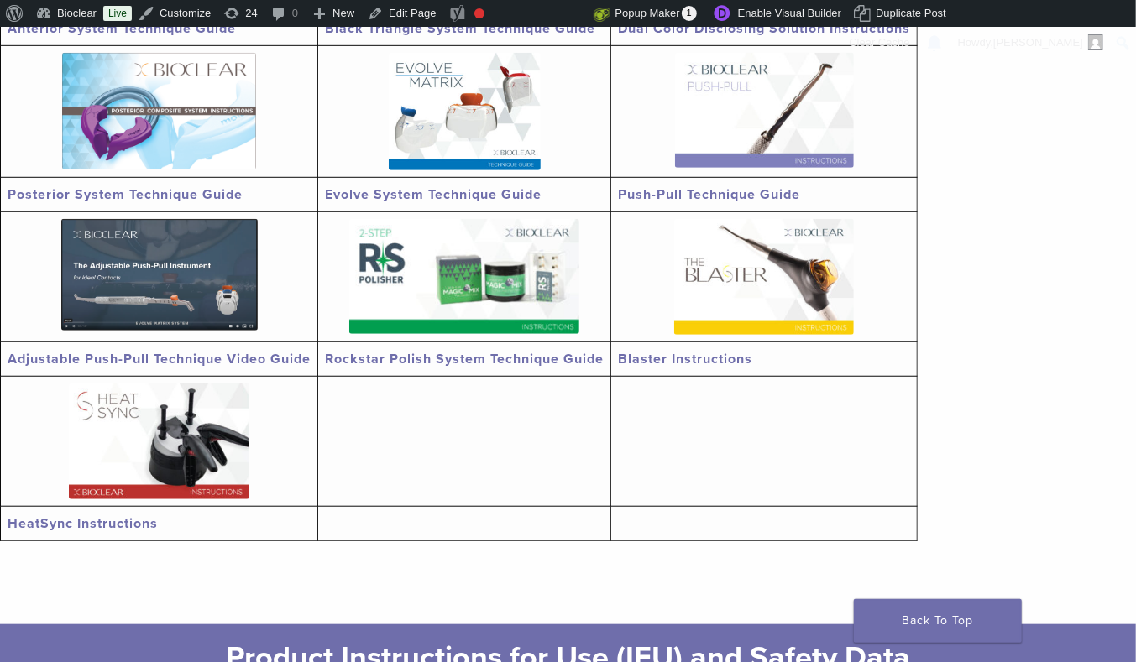
scroll to position [512, 0]
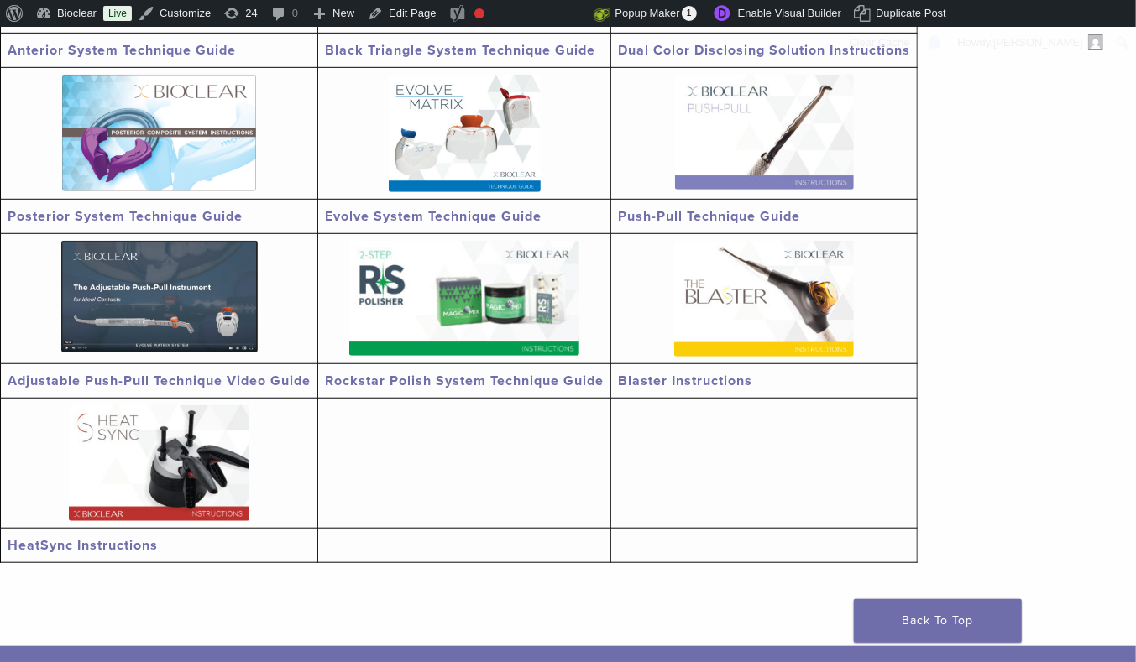
click at [275, 379] on link "Adjustable Push-Pull Technique Video Guide" at bounding box center [159, 381] width 303 height 17
